Goal: Task Accomplishment & Management: Use online tool/utility

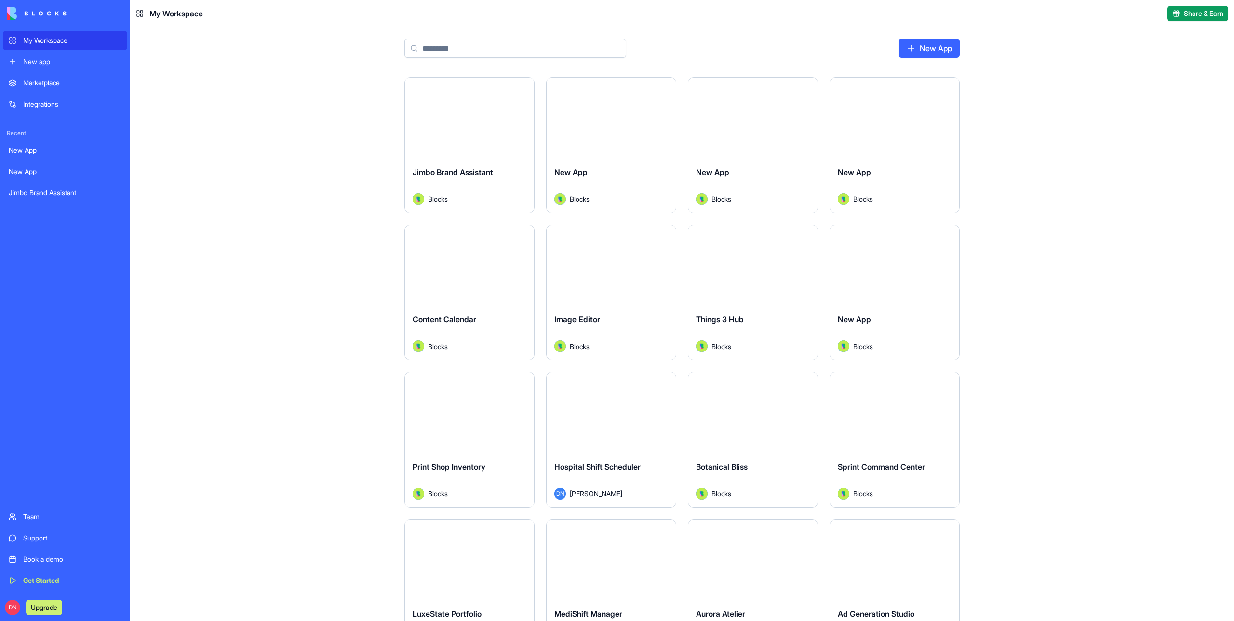
click at [42, 561] on div "Book a demo" at bounding box center [72, 559] width 98 height 10
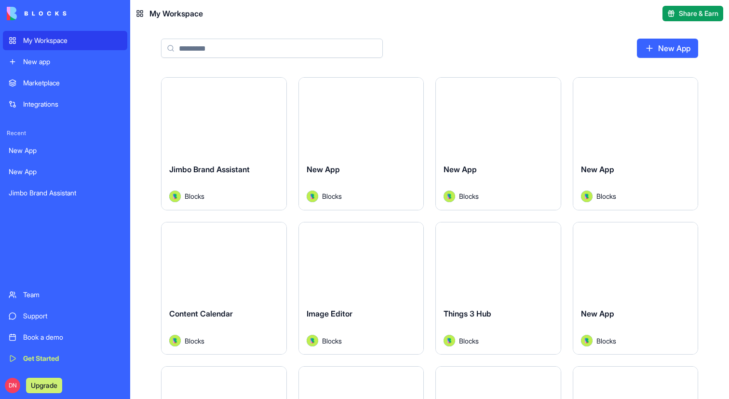
click at [54, 200] on div "Book a demo" at bounding box center [72, 337] width 98 height 10
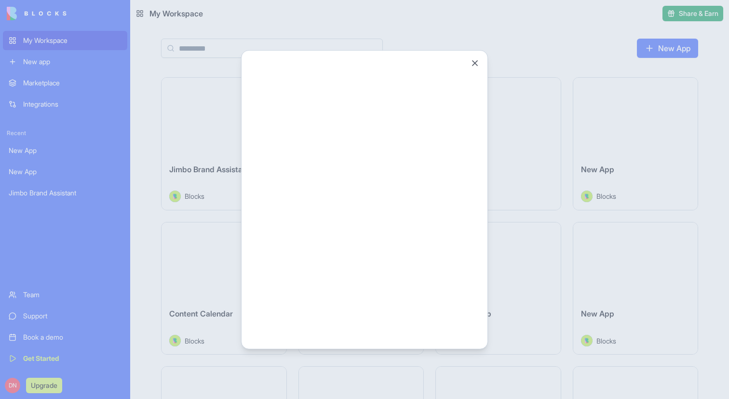
click at [112, 200] on div at bounding box center [364, 199] width 729 height 399
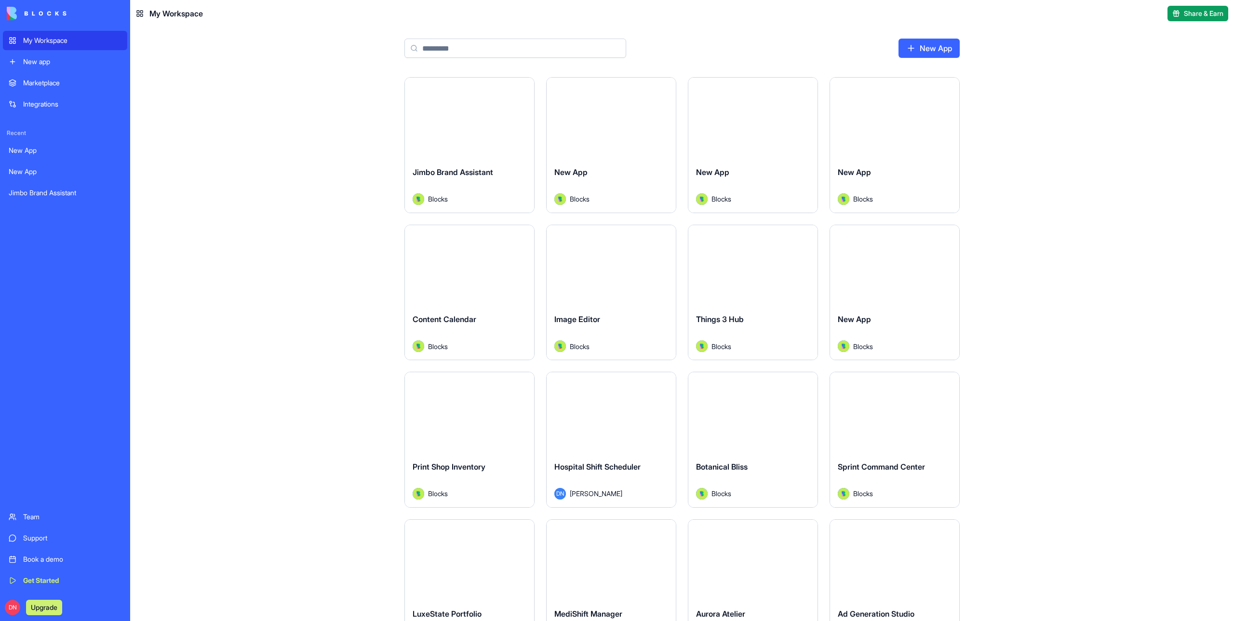
click at [36, 565] on link "Book a demo" at bounding box center [65, 558] width 124 height 19
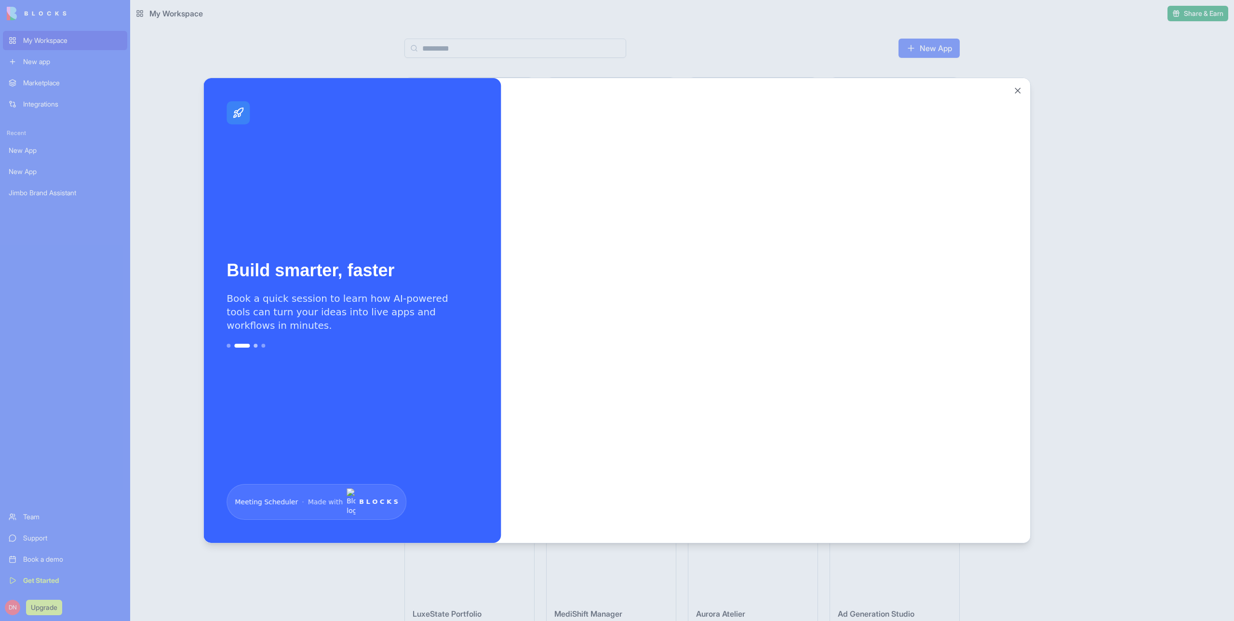
click at [255, 347] on button "Go to slide 3" at bounding box center [255, 346] width 4 height 4
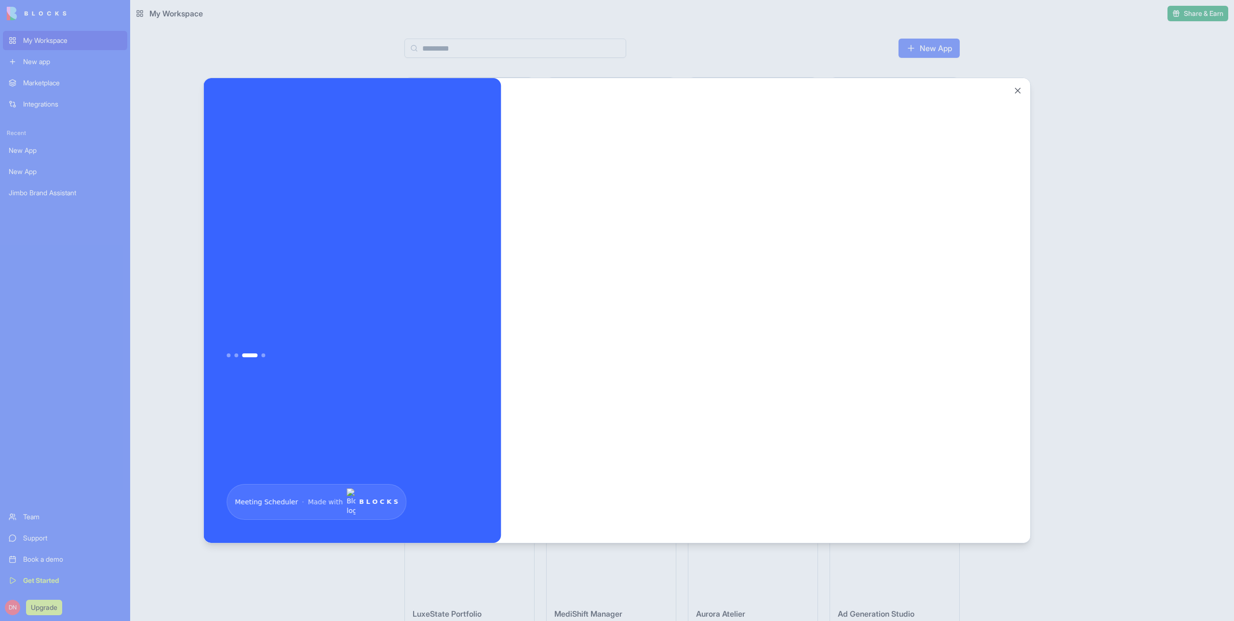
click at [262, 366] on div "Your workspace, supercharged Join a call to see how you can connect data, autom…" at bounding box center [352, 304] width 251 height 360
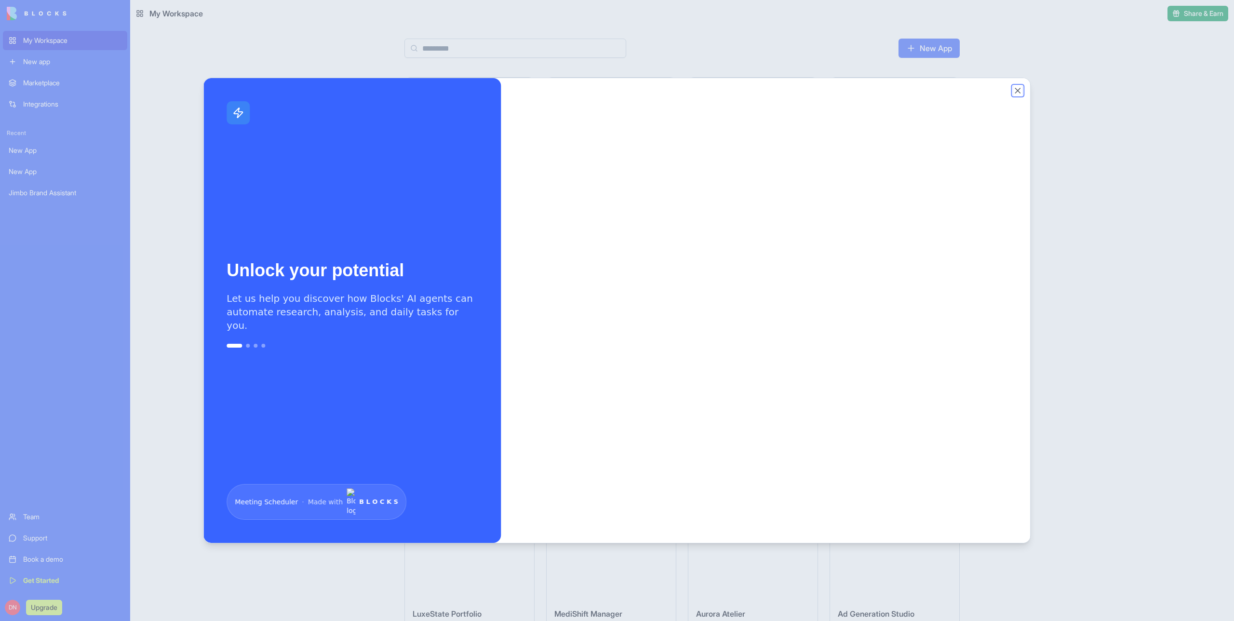
click at [1016, 94] on button "Close" at bounding box center [1018, 91] width 10 height 10
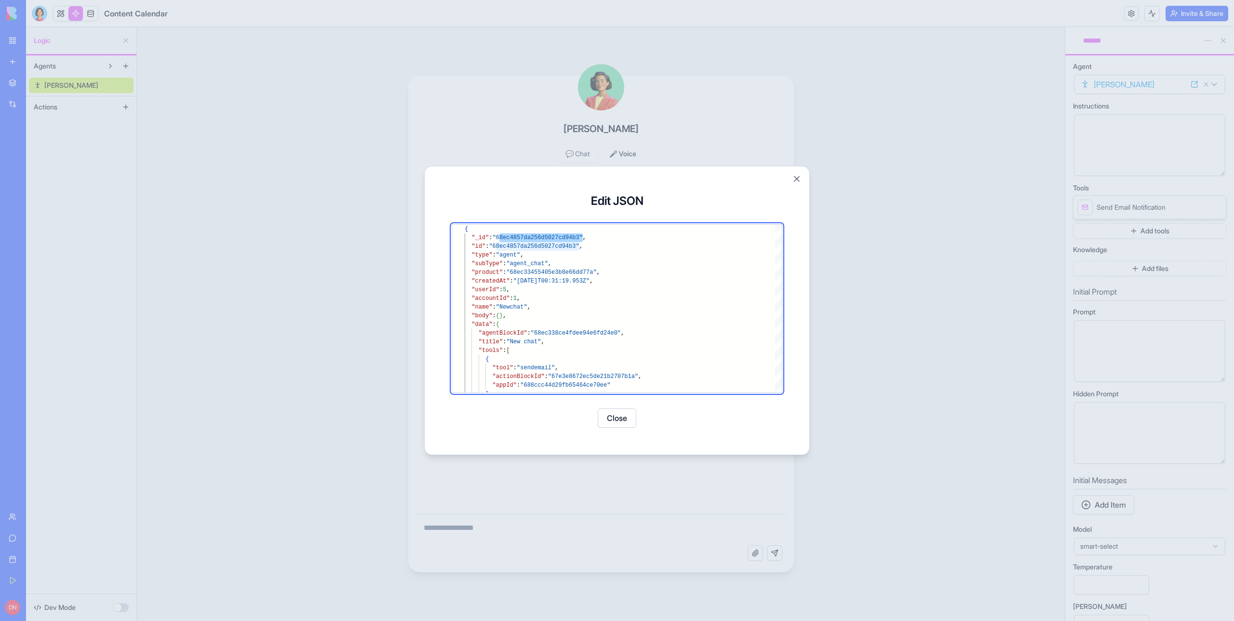
scroll to position [9, 119]
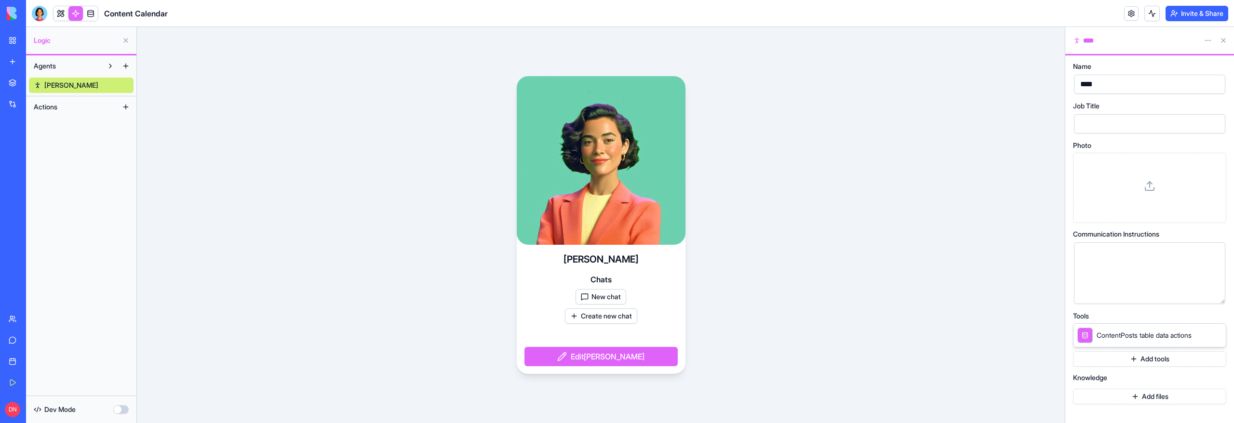
click at [601, 297] on button "New chat" at bounding box center [600, 296] width 51 height 15
